Goal: Information Seeking & Learning: Learn about a topic

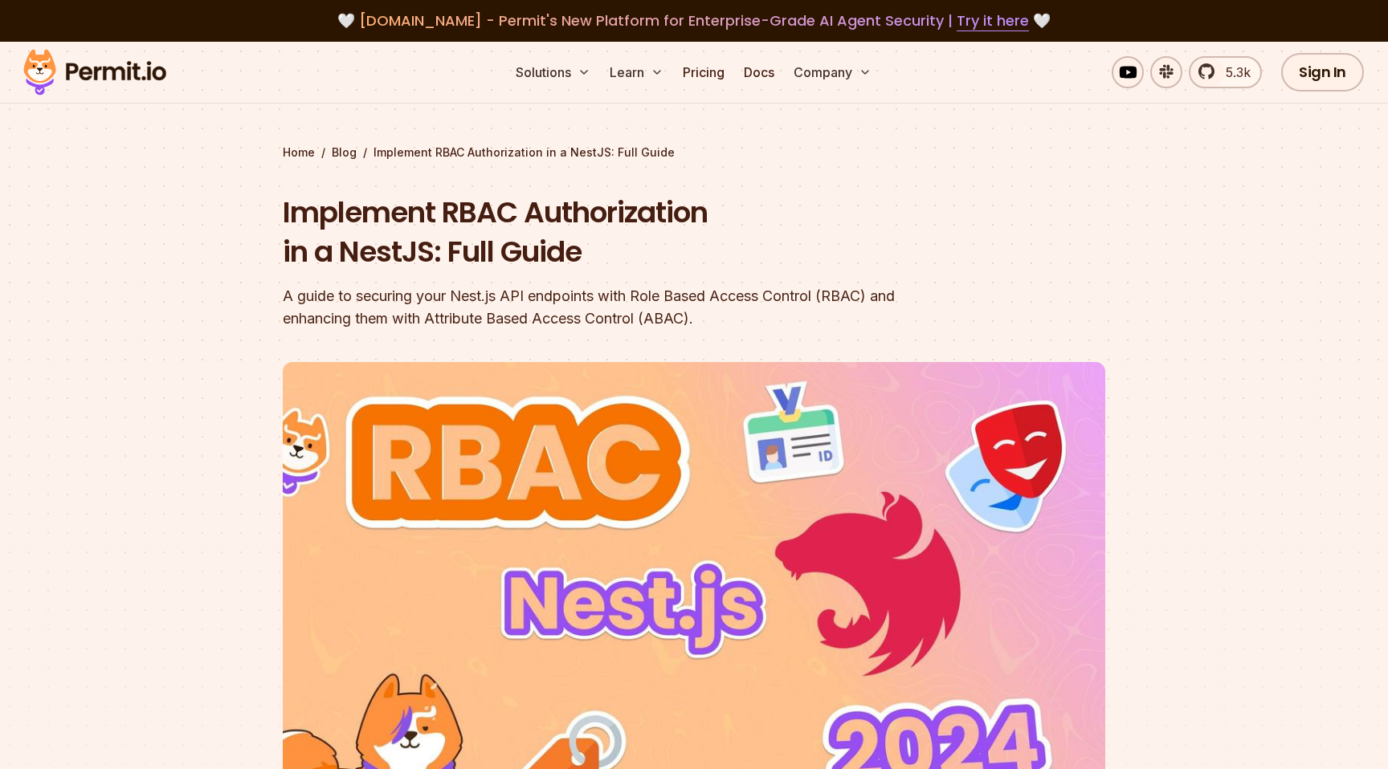
click at [122, 73] on img at bounding box center [94, 72] width 157 height 55
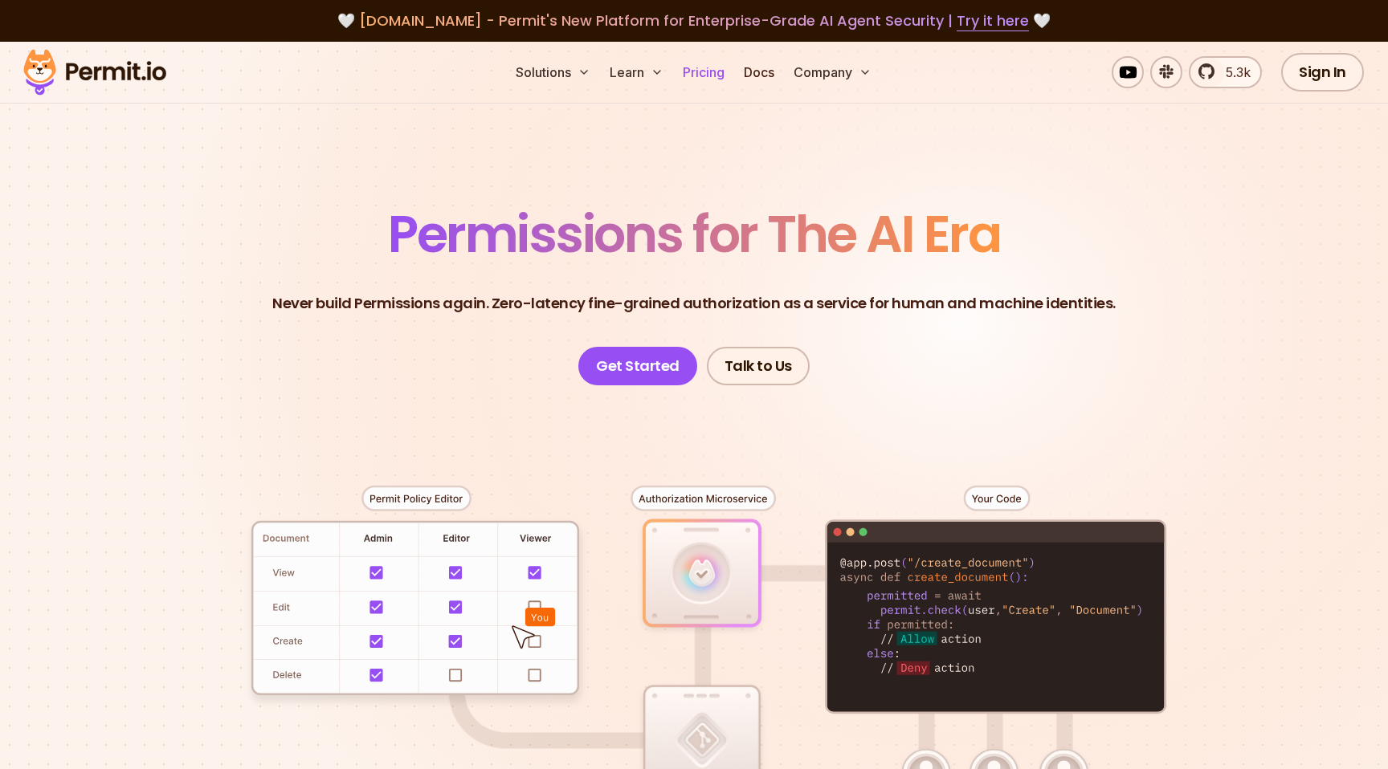
click at [701, 71] on link "Pricing" at bounding box center [703, 72] width 55 height 32
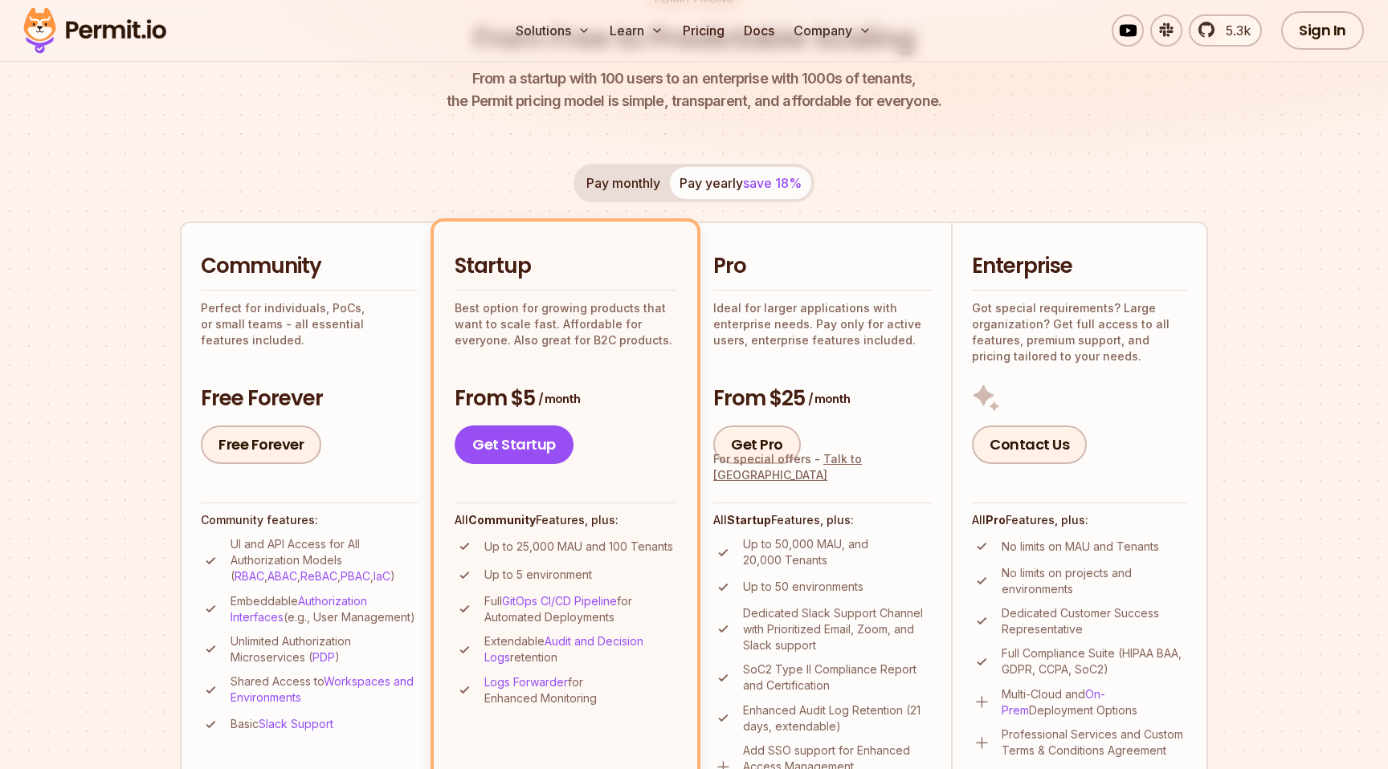
scroll to position [271, 0]
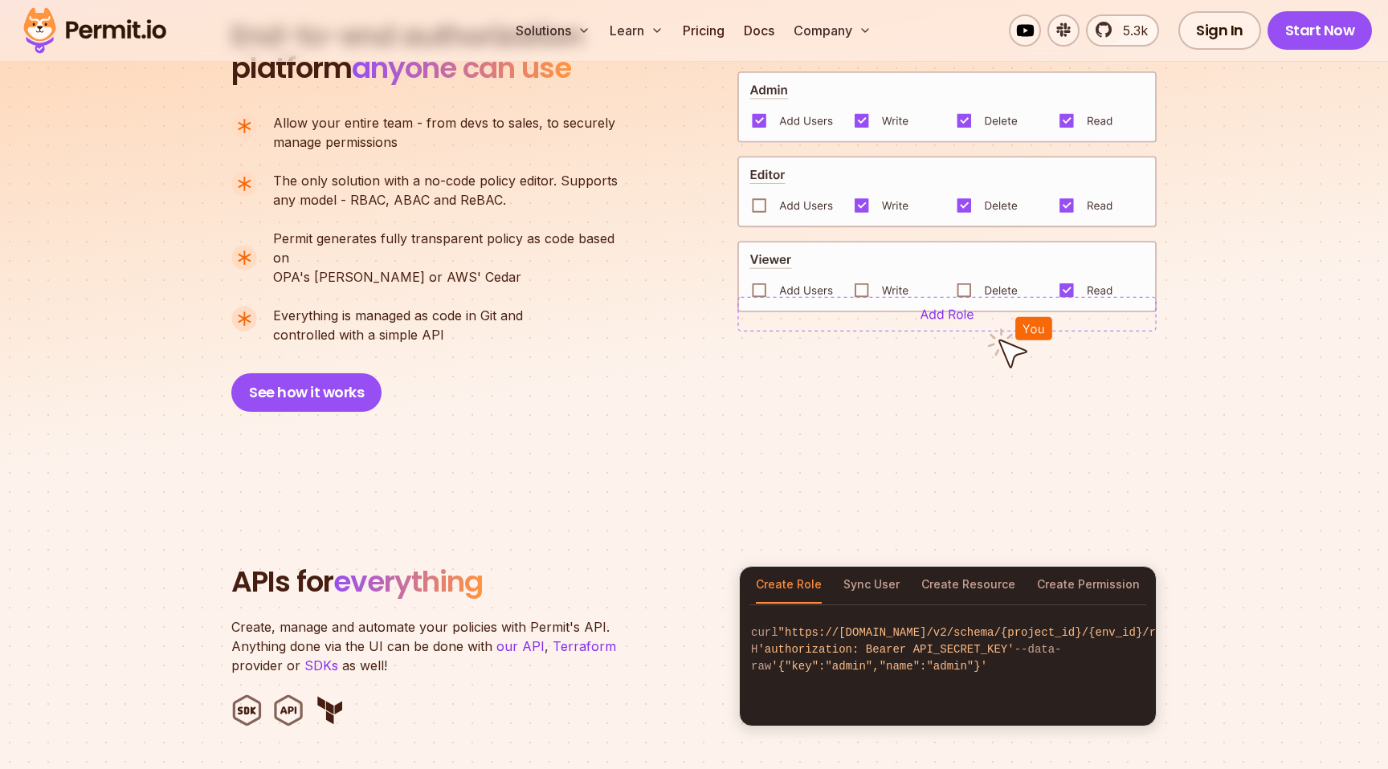
scroll to position [1226, 0]
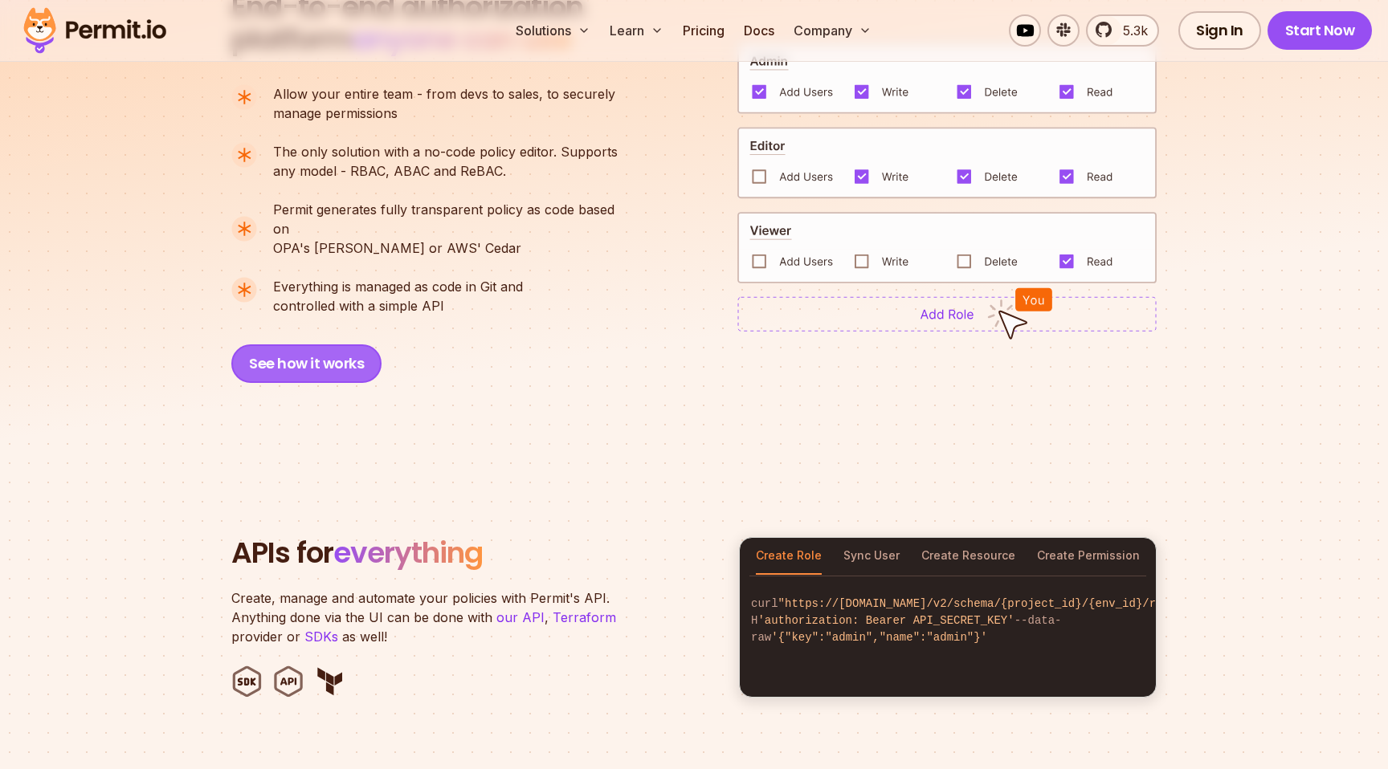
click at [281, 351] on button "See how it works" at bounding box center [306, 364] width 150 height 39
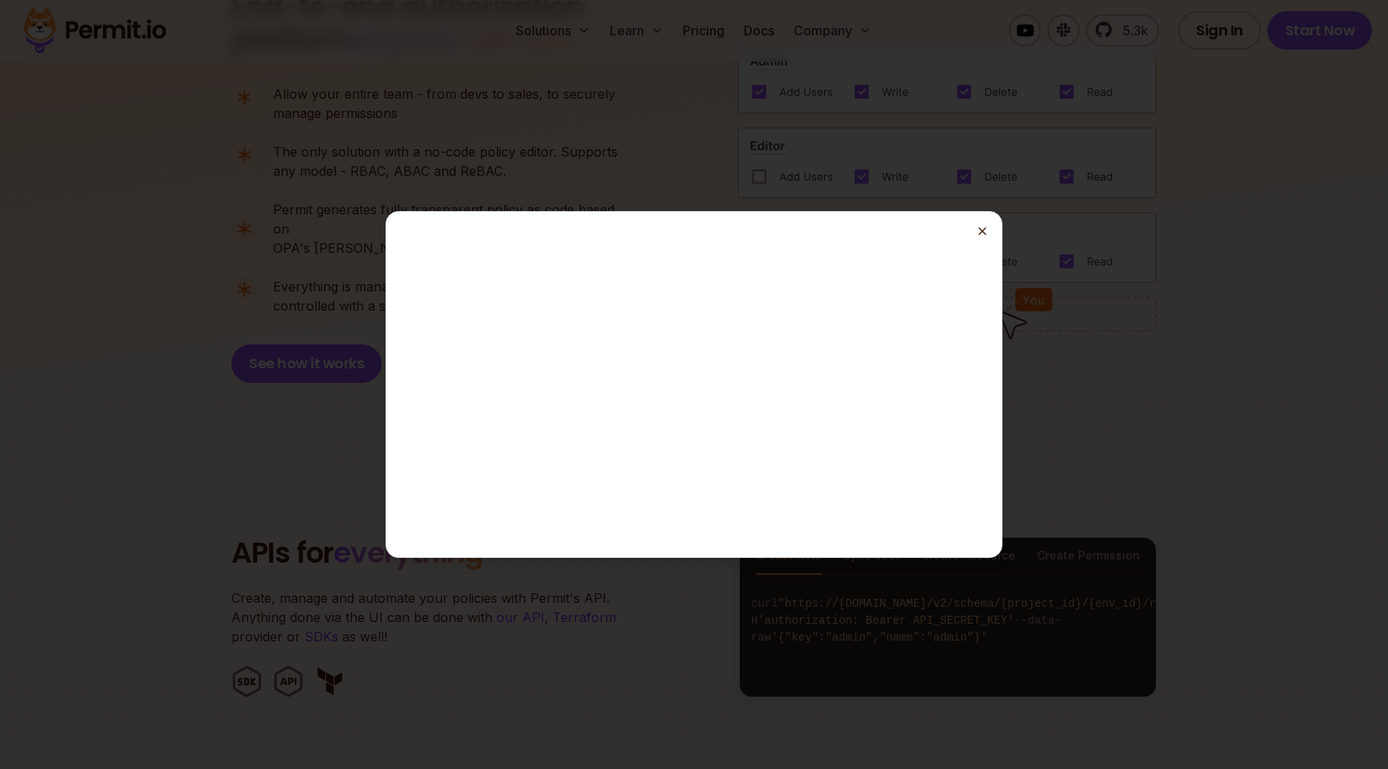
click at [986, 233] on icon "button" at bounding box center [982, 231] width 13 height 13
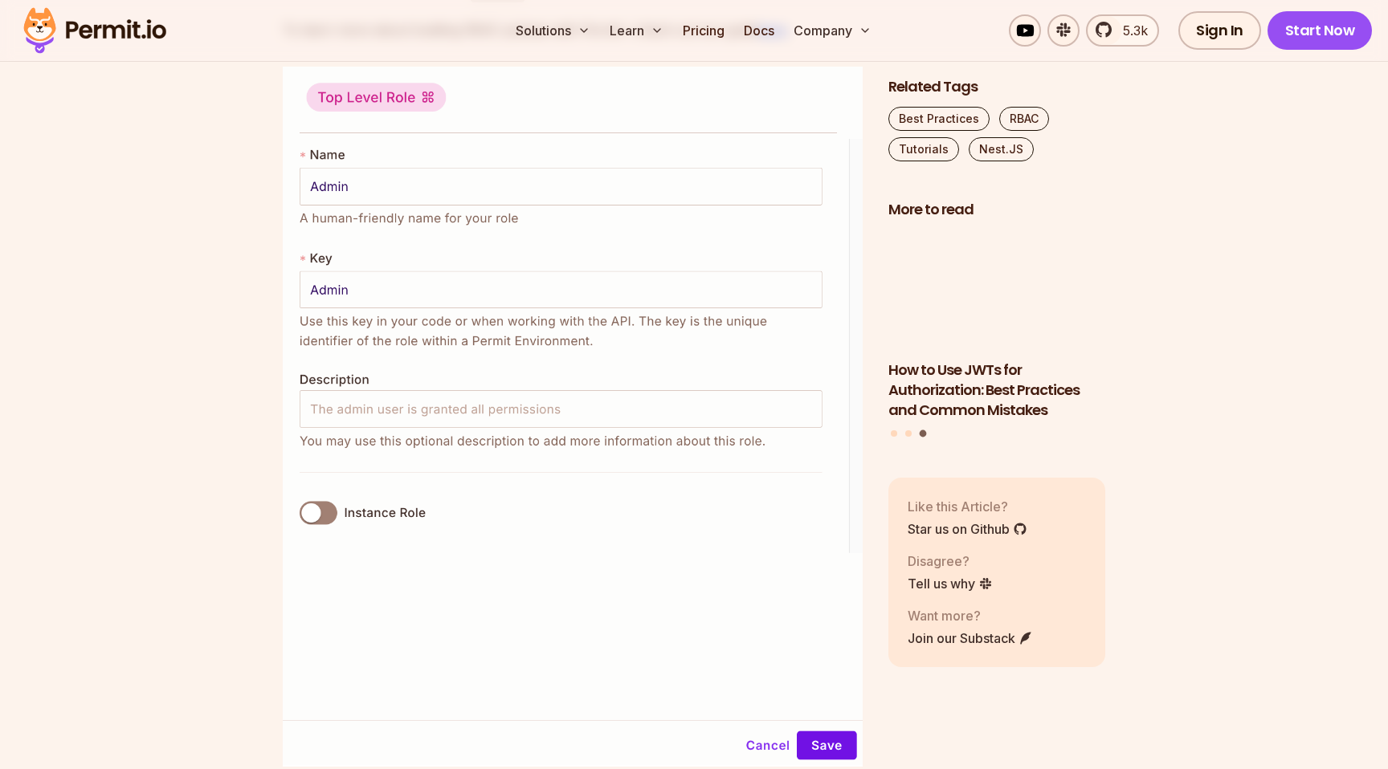
scroll to position [6354, 0]
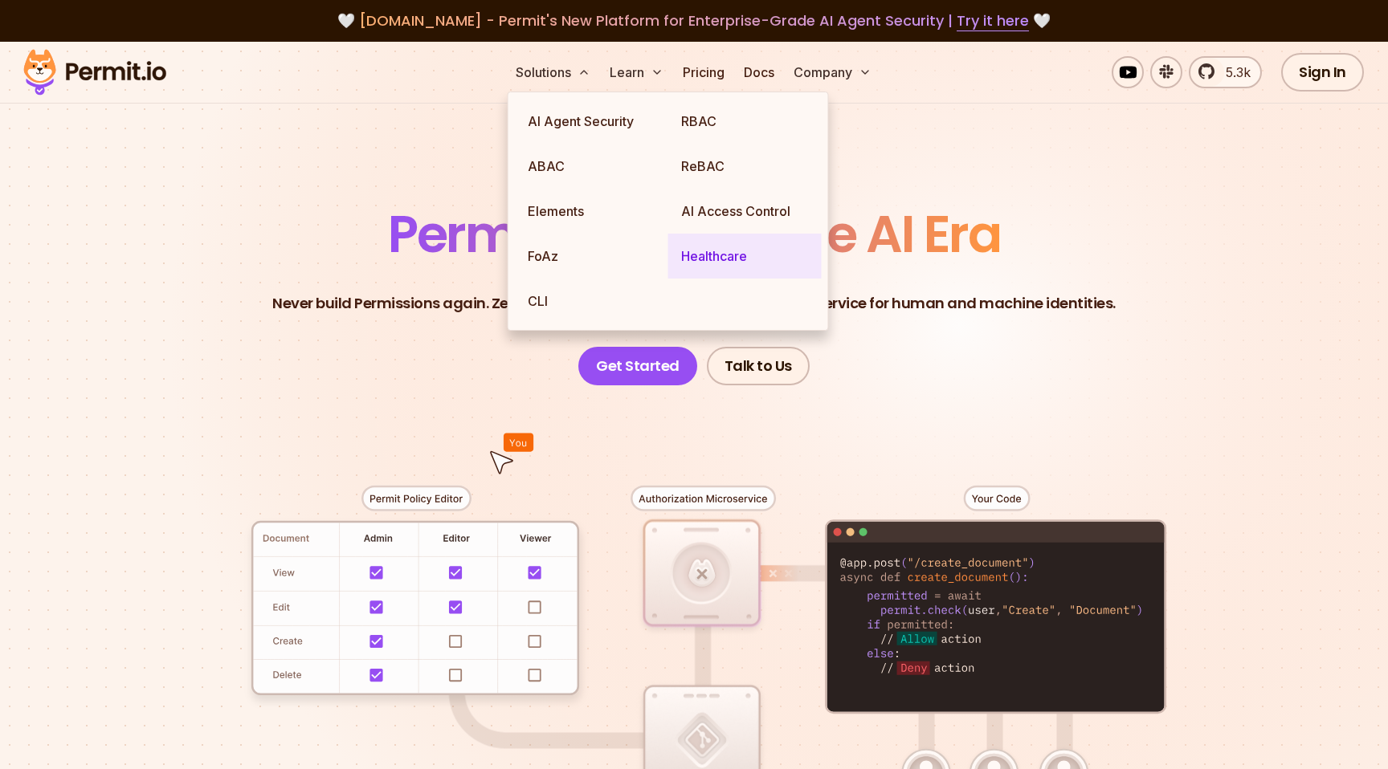
click at [690, 259] on link "Healthcare" at bounding box center [744, 256] width 153 height 45
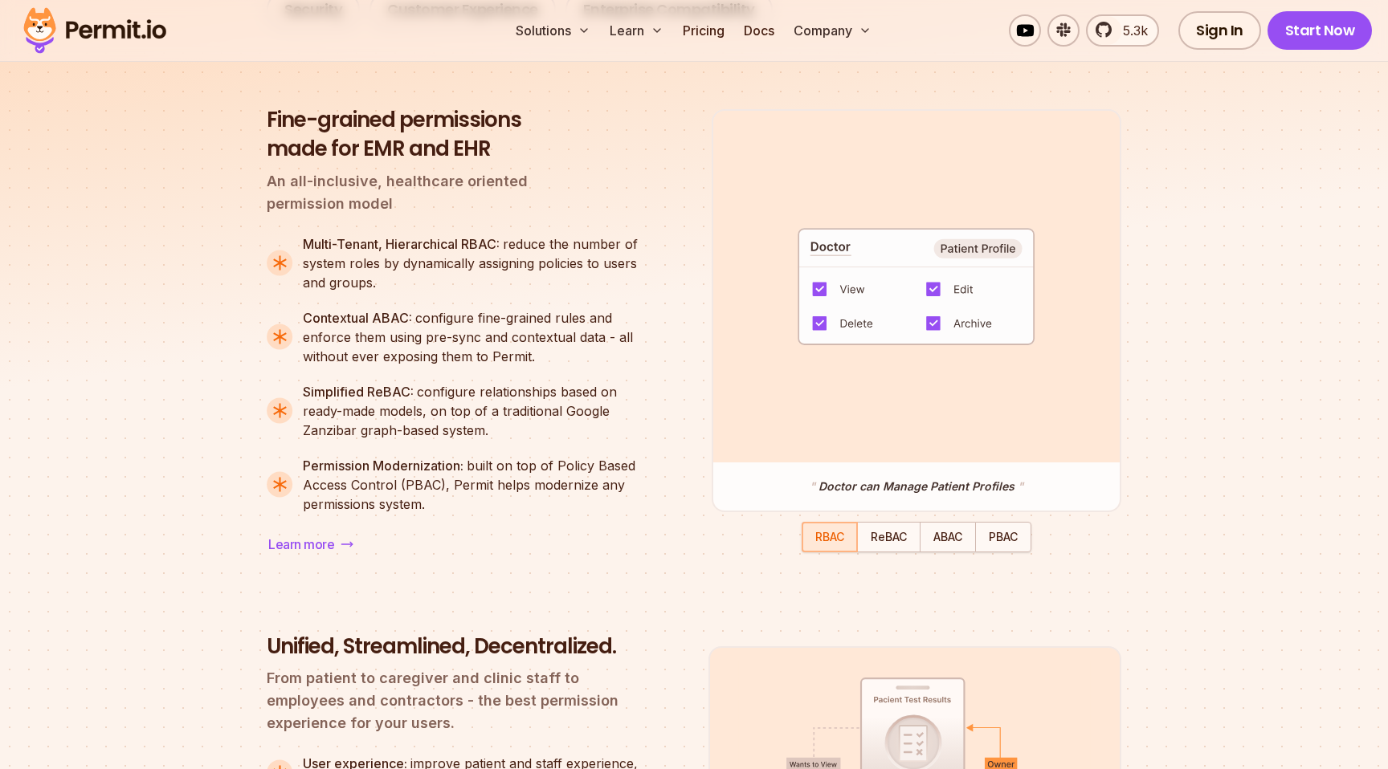
scroll to position [1350, 0]
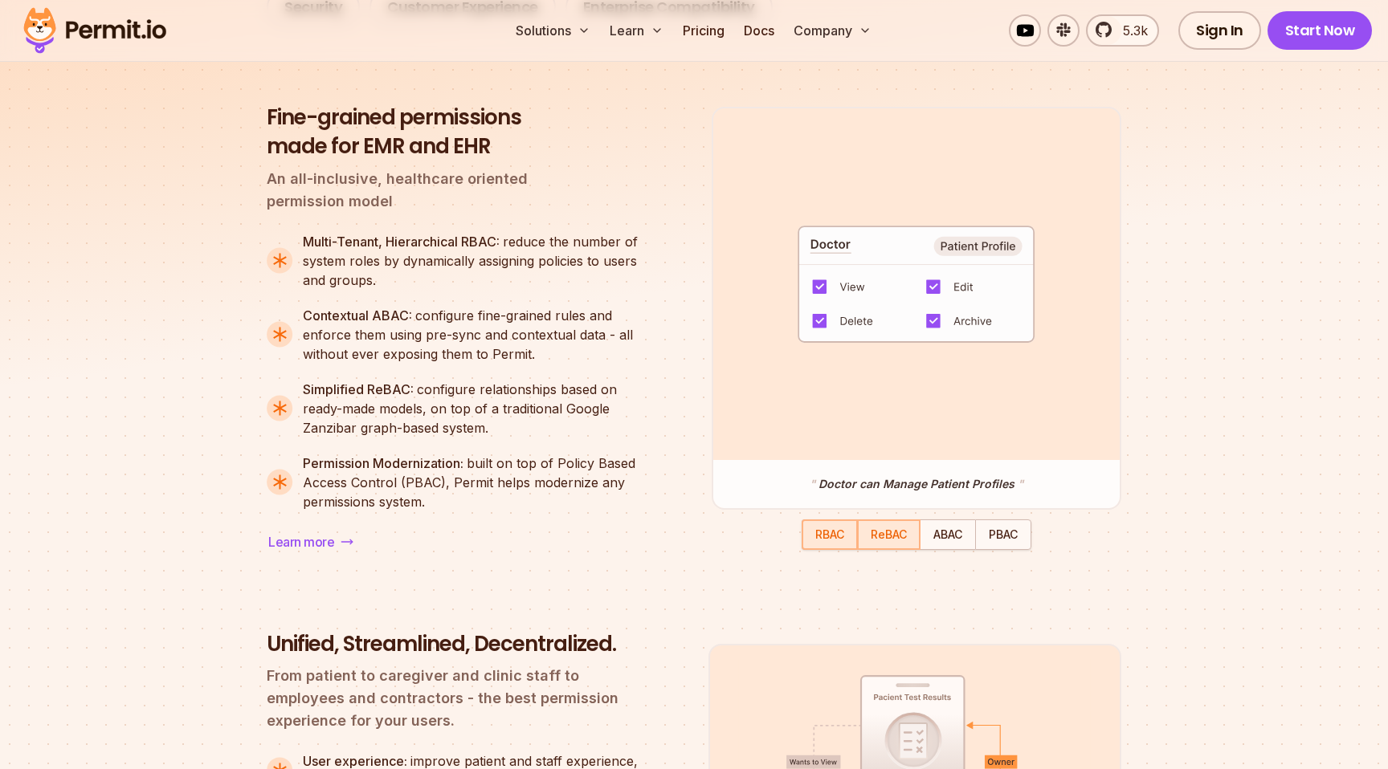
click at [900, 541] on span "ReBAC" at bounding box center [889, 535] width 36 height 14
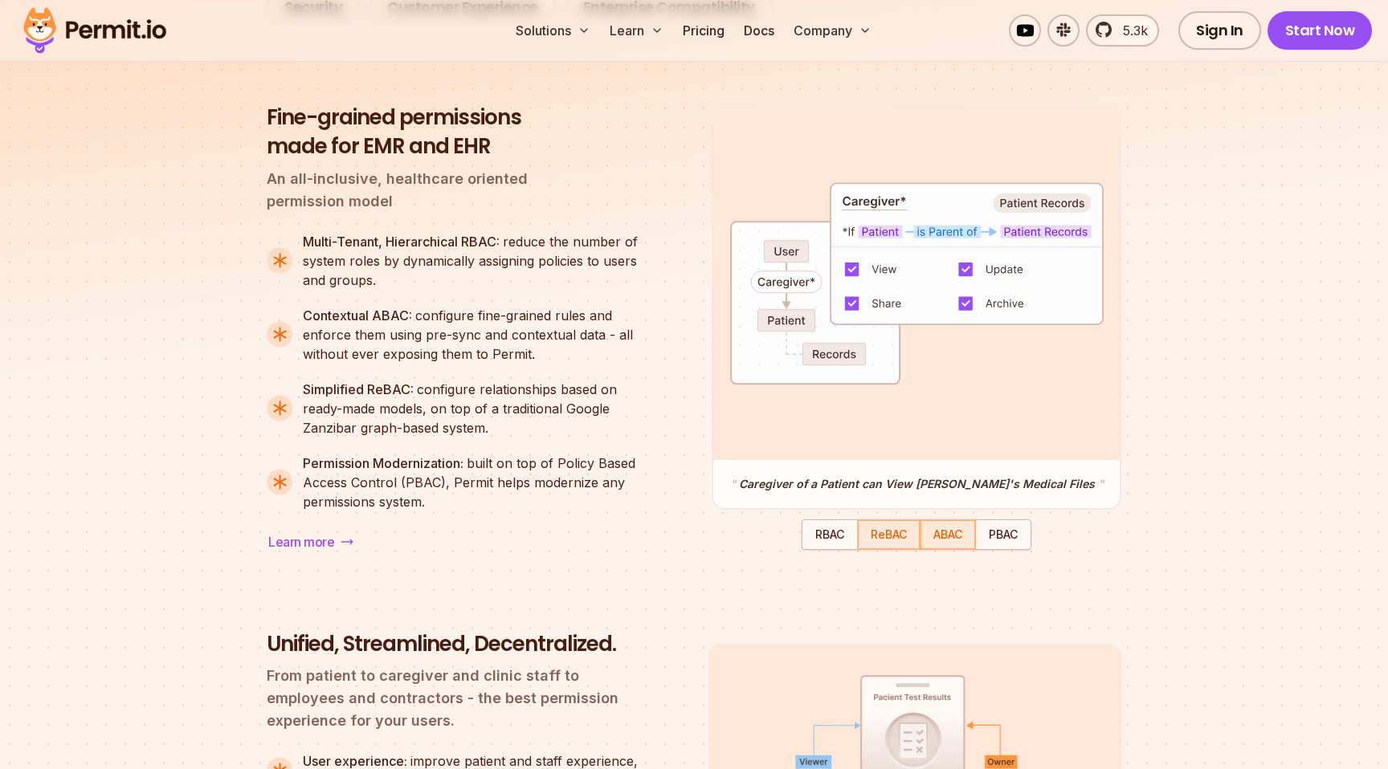
click at [947, 545] on div "button" at bounding box center [947, 534] width 53 height 27
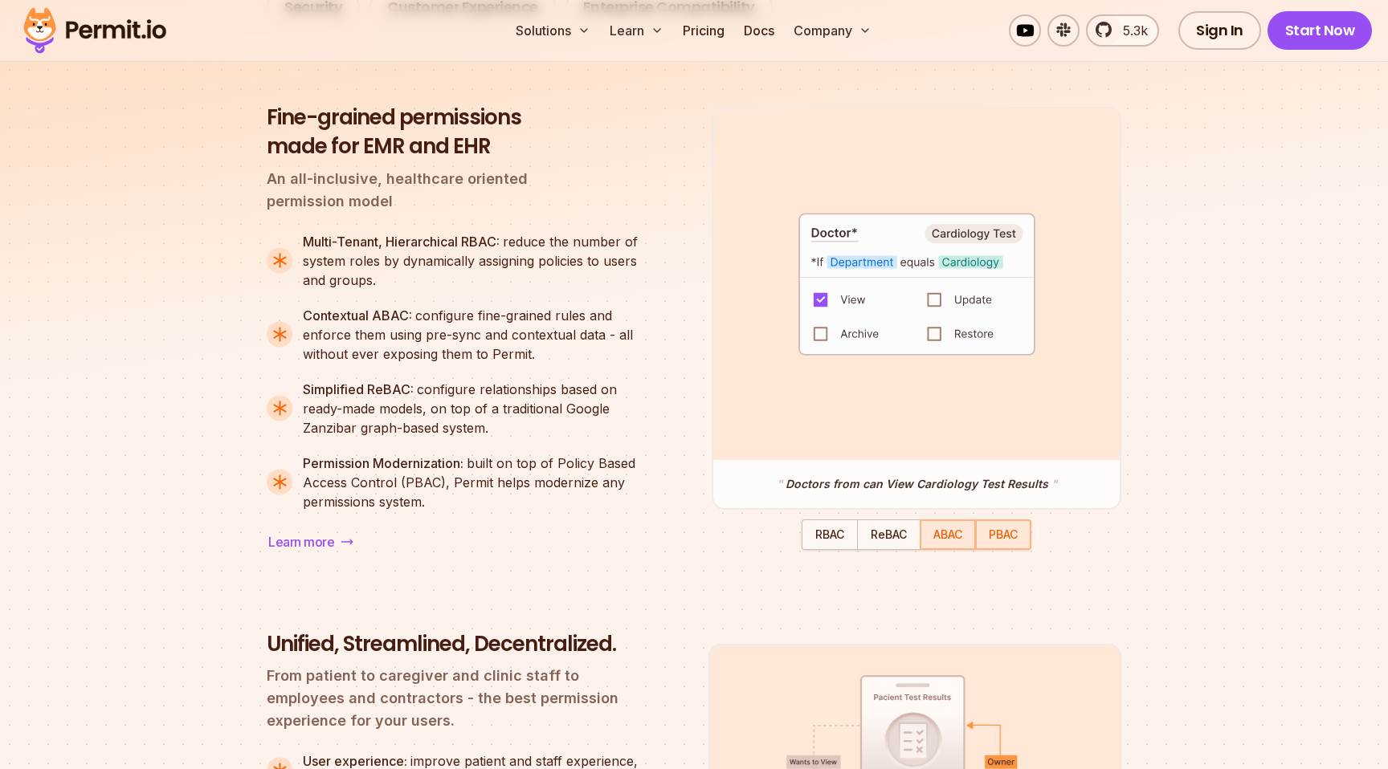
click at [989, 537] on div "button" at bounding box center [1003, 534] width 53 height 27
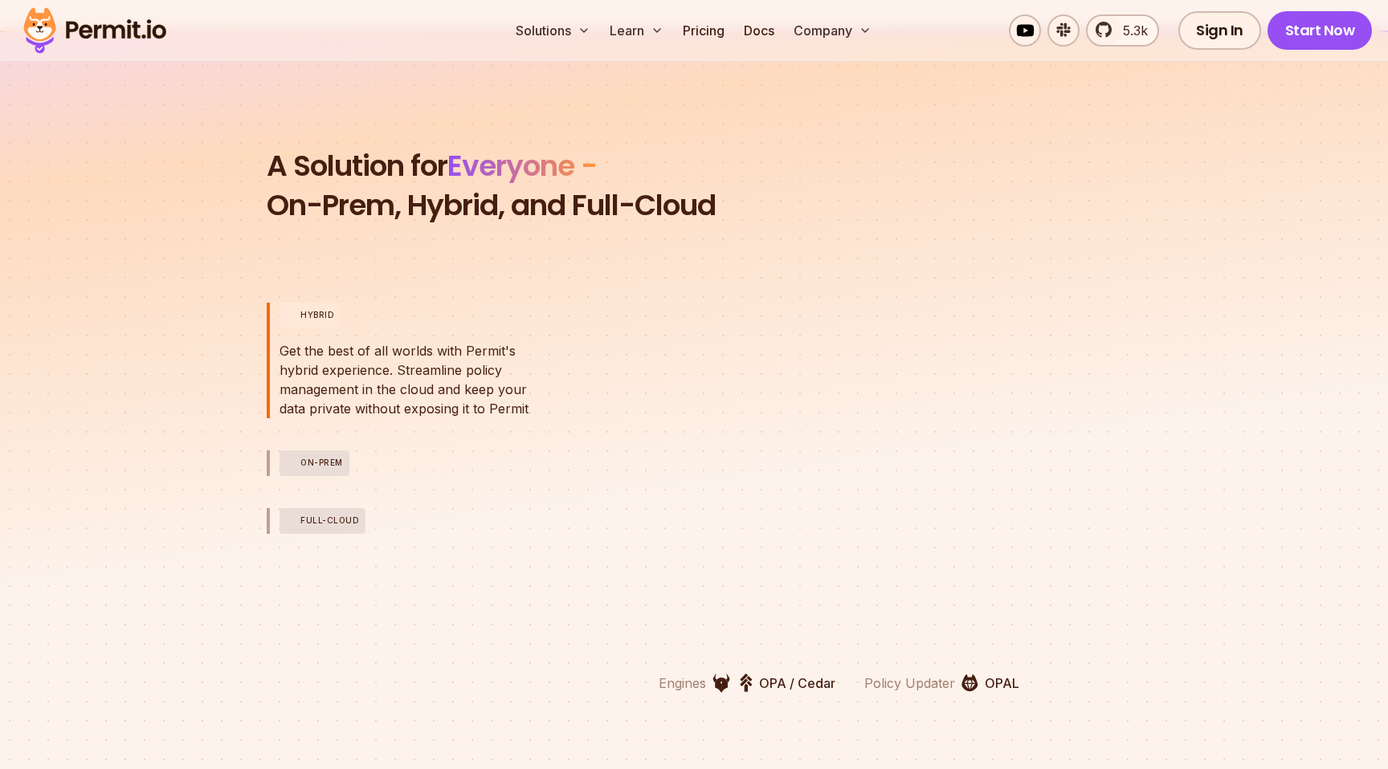
scroll to position [3593, 0]
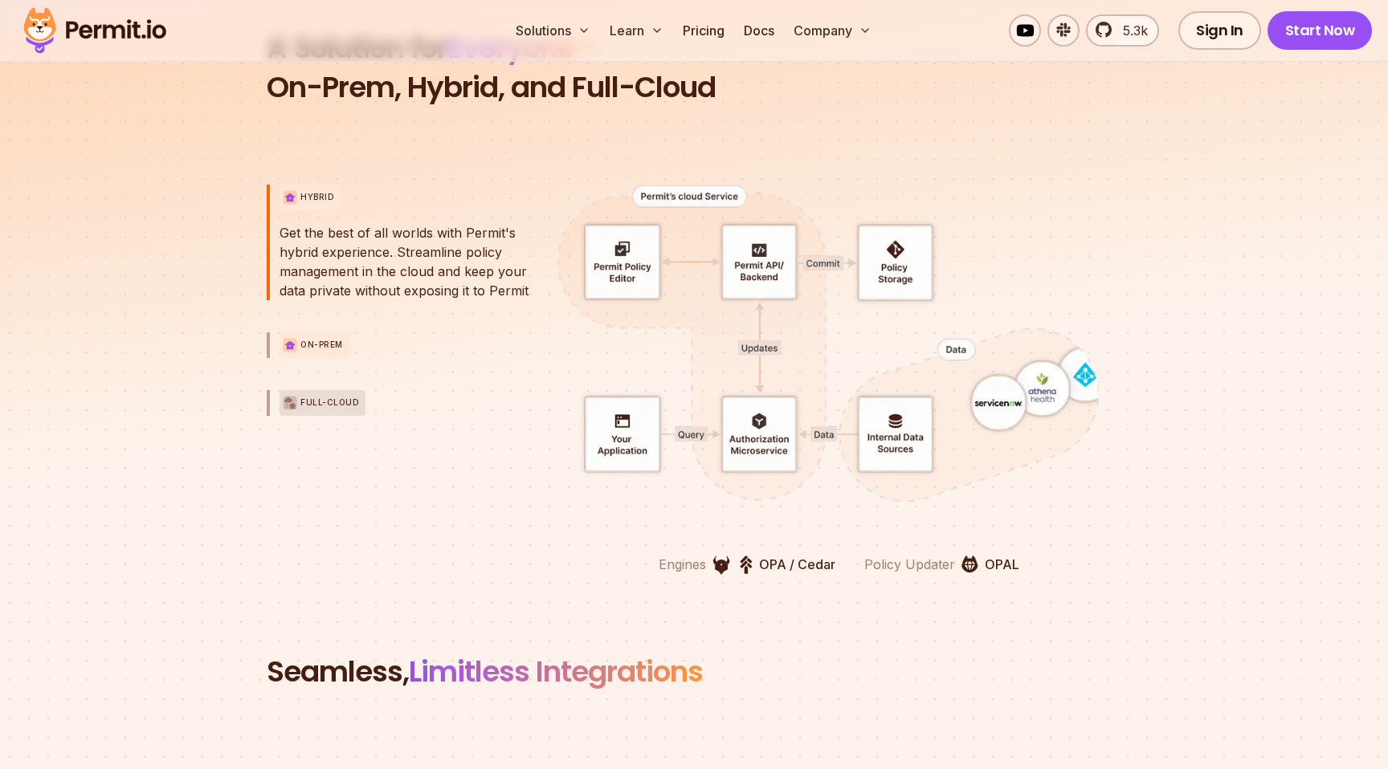
click at [323, 348] on p "On-Prem" at bounding box center [321, 345] width 43 height 12
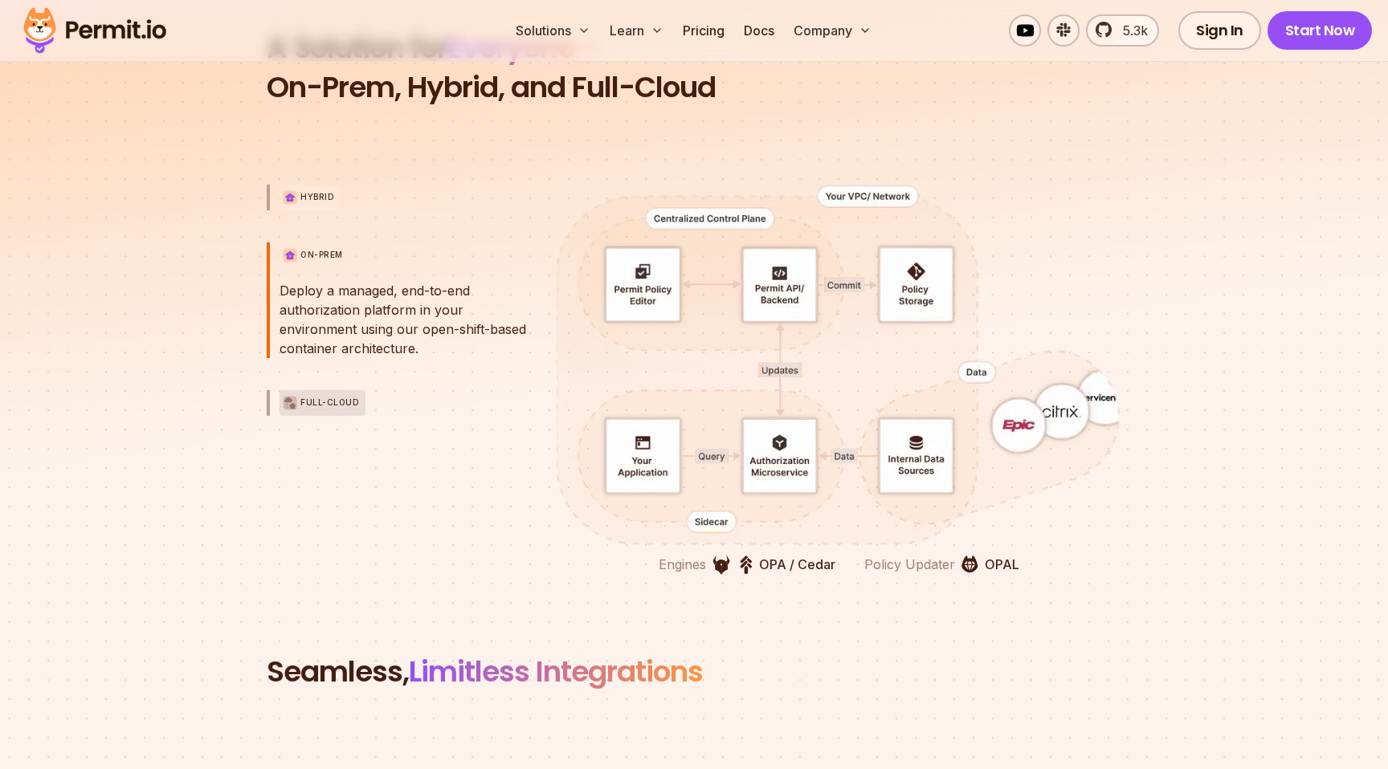
click at [319, 198] on p "Hybrid" at bounding box center [317, 197] width 34 height 12
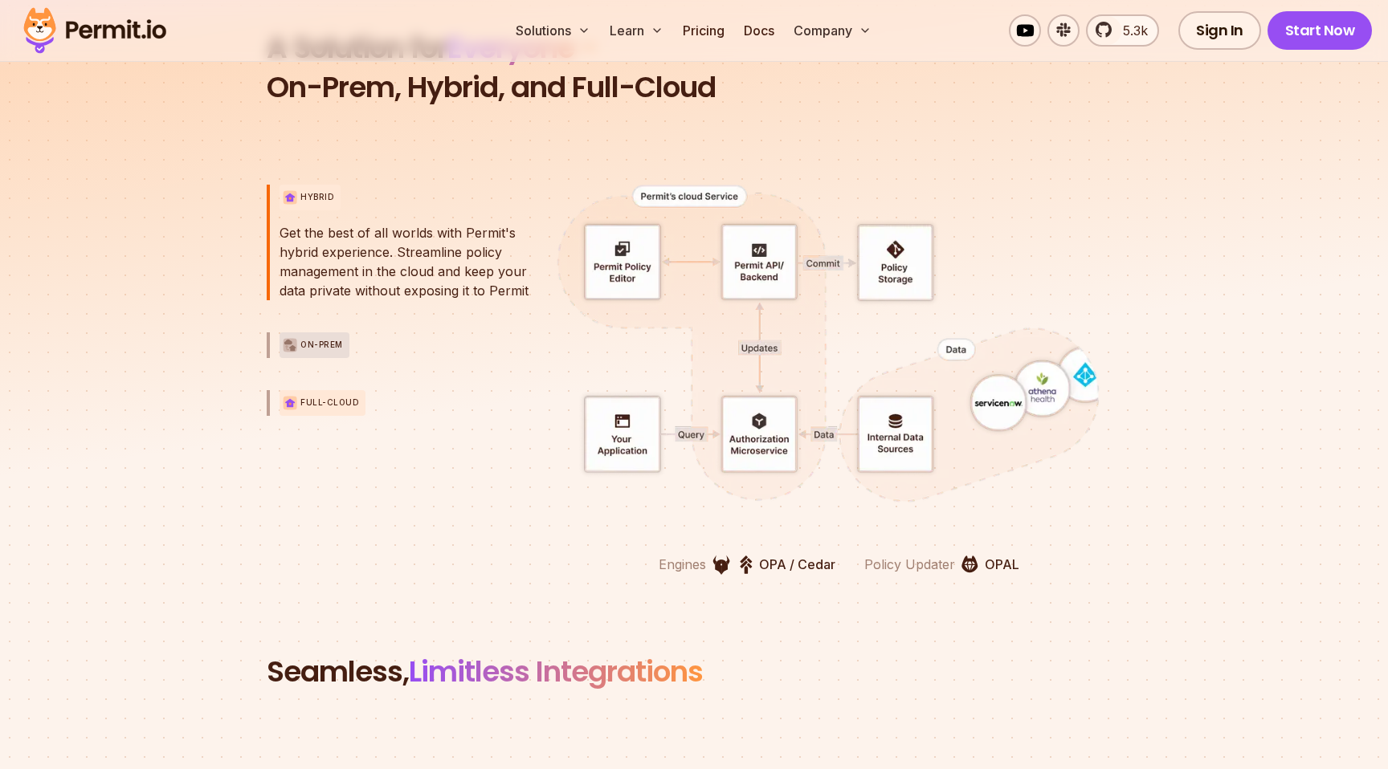
click at [331, 401] on p "Full-Cloud" at bounding box center [329, 403] width 59 height 12
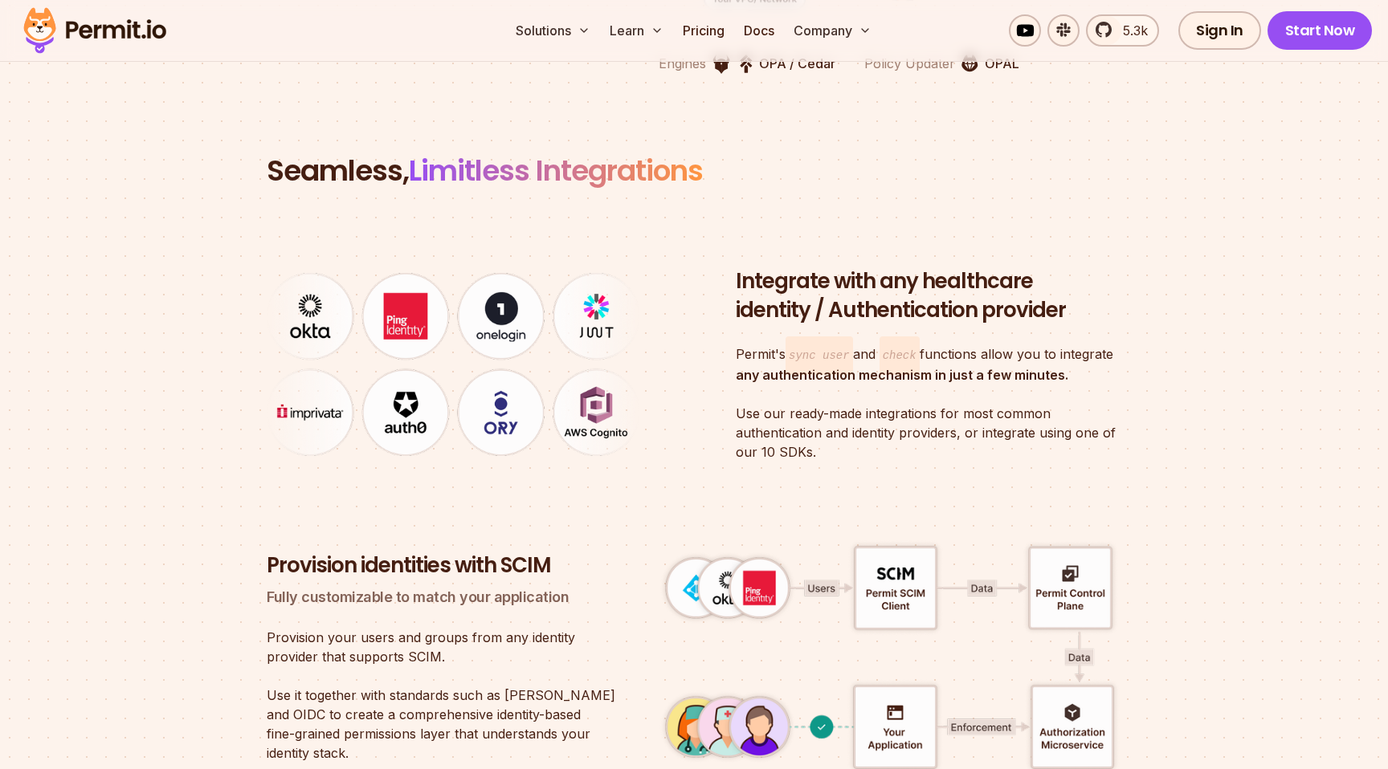
scroll to position [4096, 0]
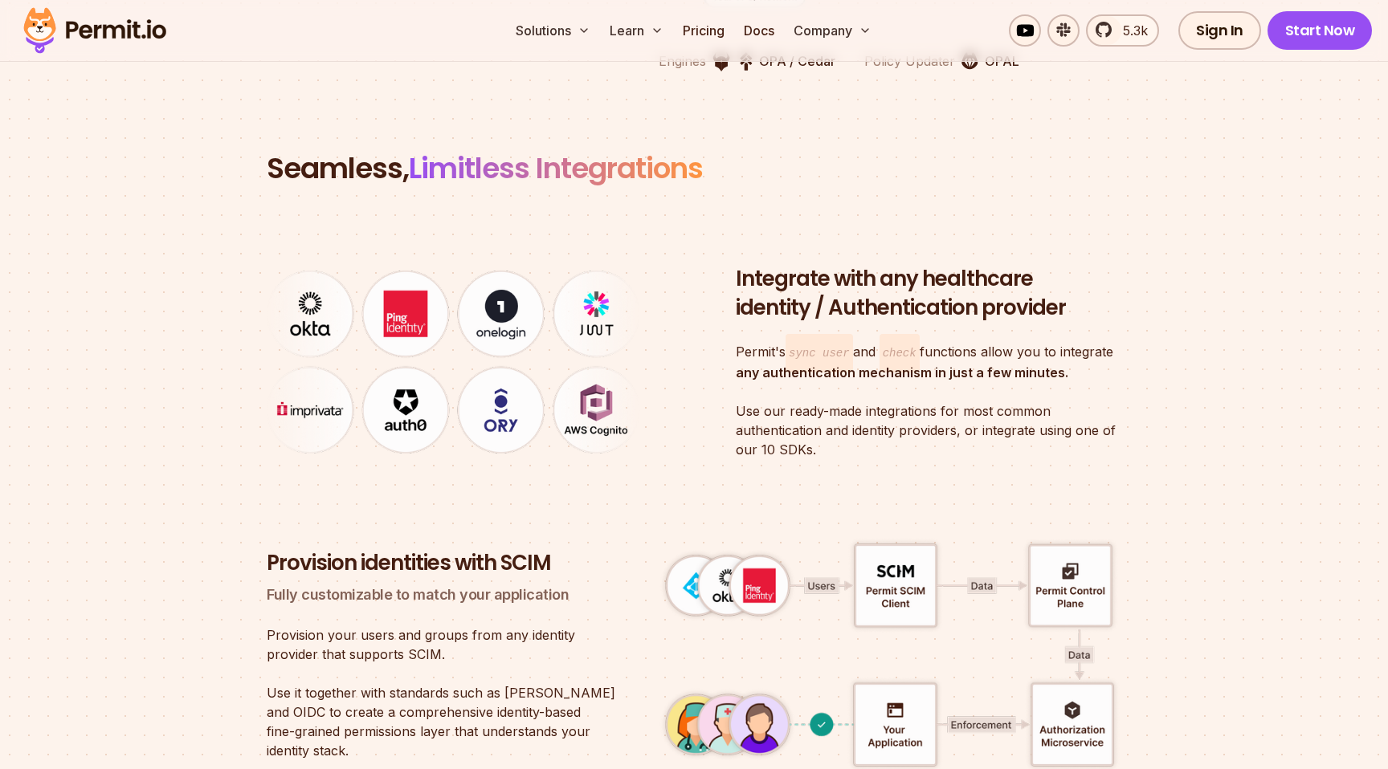
click at [806, 352] on code "sync user" at bounding box center [819, 353] width 67 height 39
click at [249, 466] on section "Seamless, Limitless Integrations Integrate with any healthcare identity / Authe…" at bounding box center [694, 461] width 1388 height 625
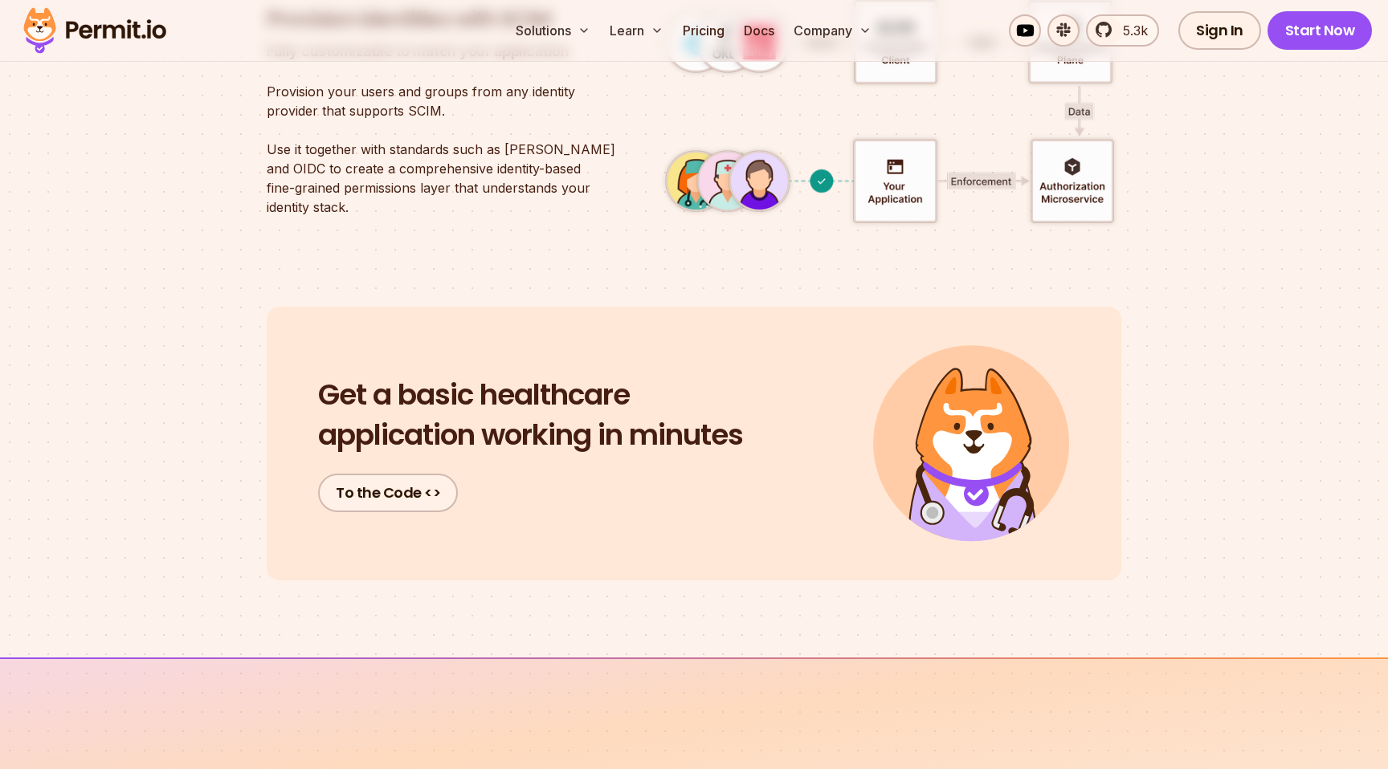
scroll to position [4642, 0]
